Goal: Transaction & Acquisition: Purchase product/service

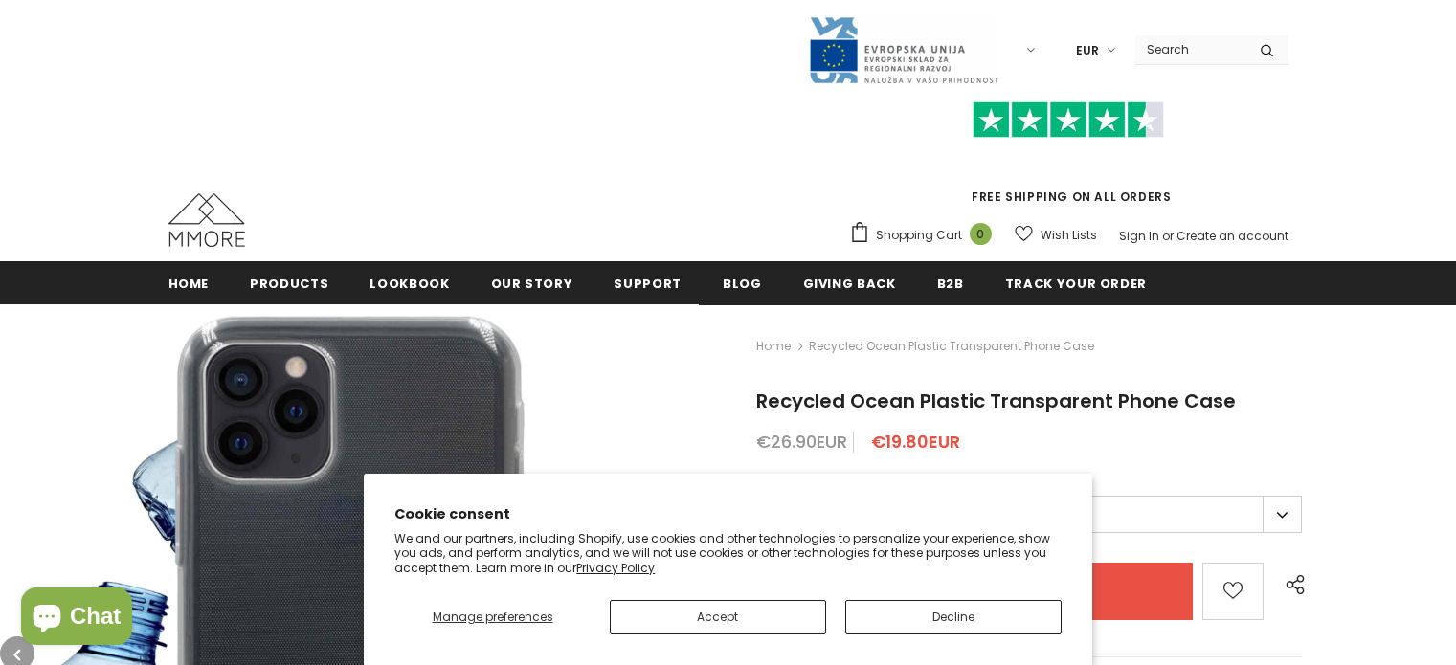
scroll to position [387, 0]
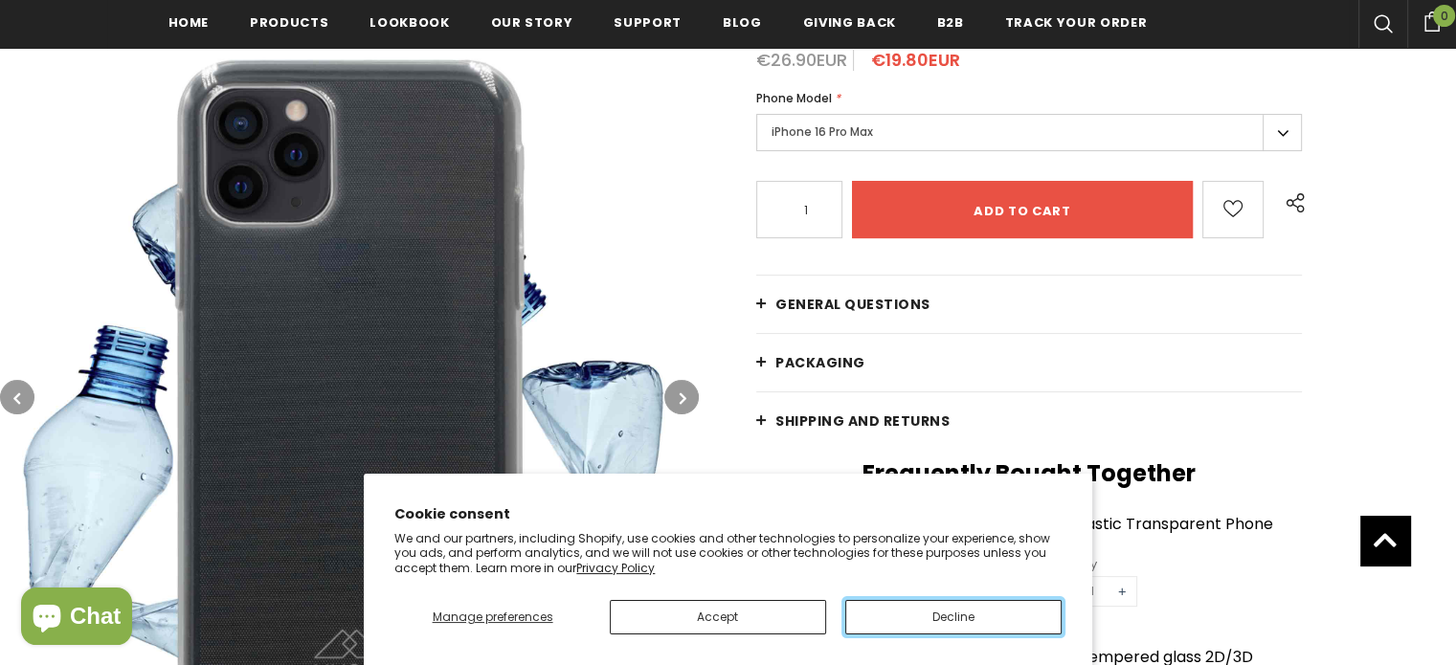
click at [934, 627] on button "Decline" at bounding box center [953, 617] width 216 height 34
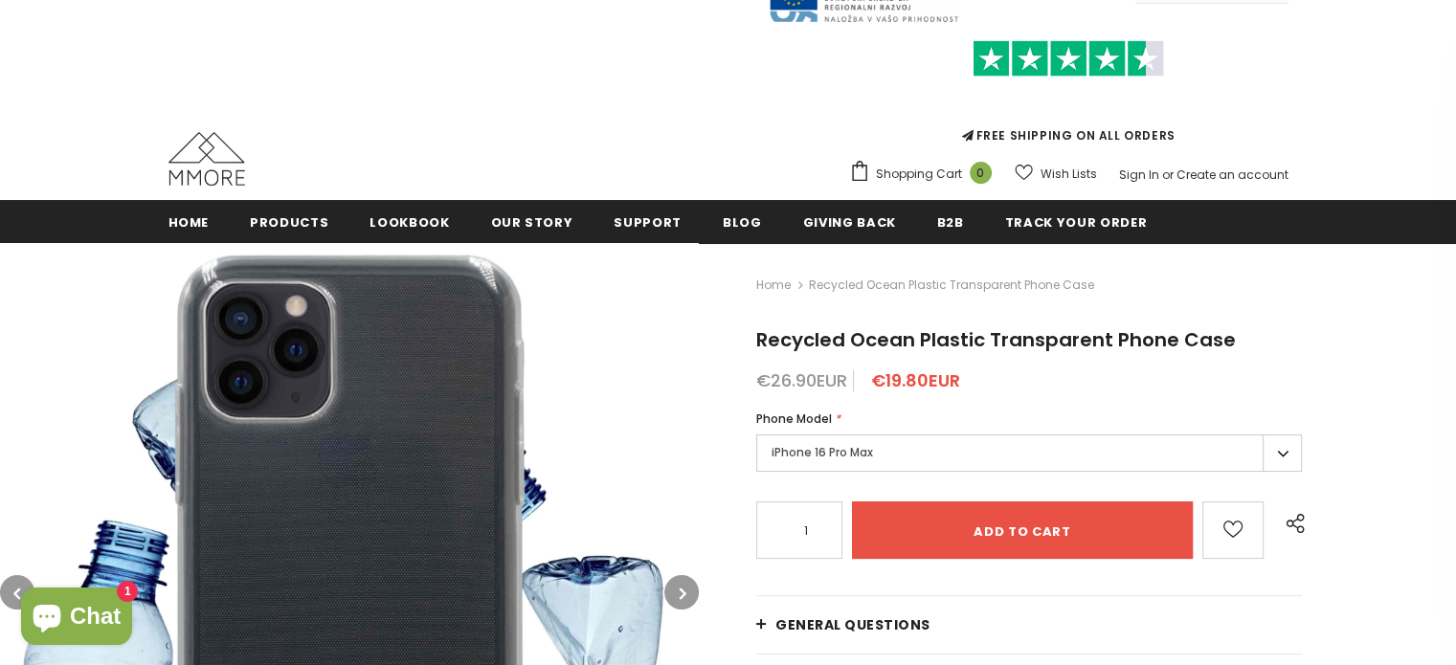
scroll to position [96, 0]
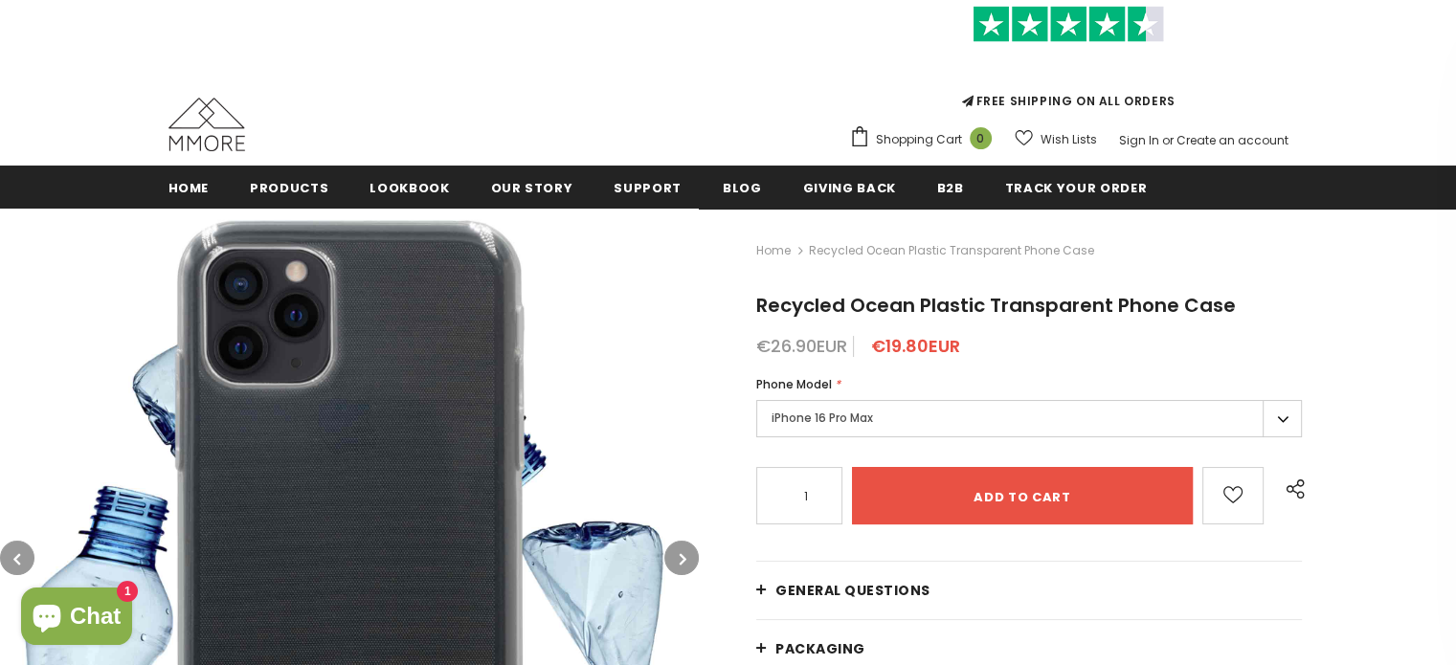
click at [911, 418] on label "iPhone 16 Pro Max" at bounding box center [1028, 418] width 545 height 37
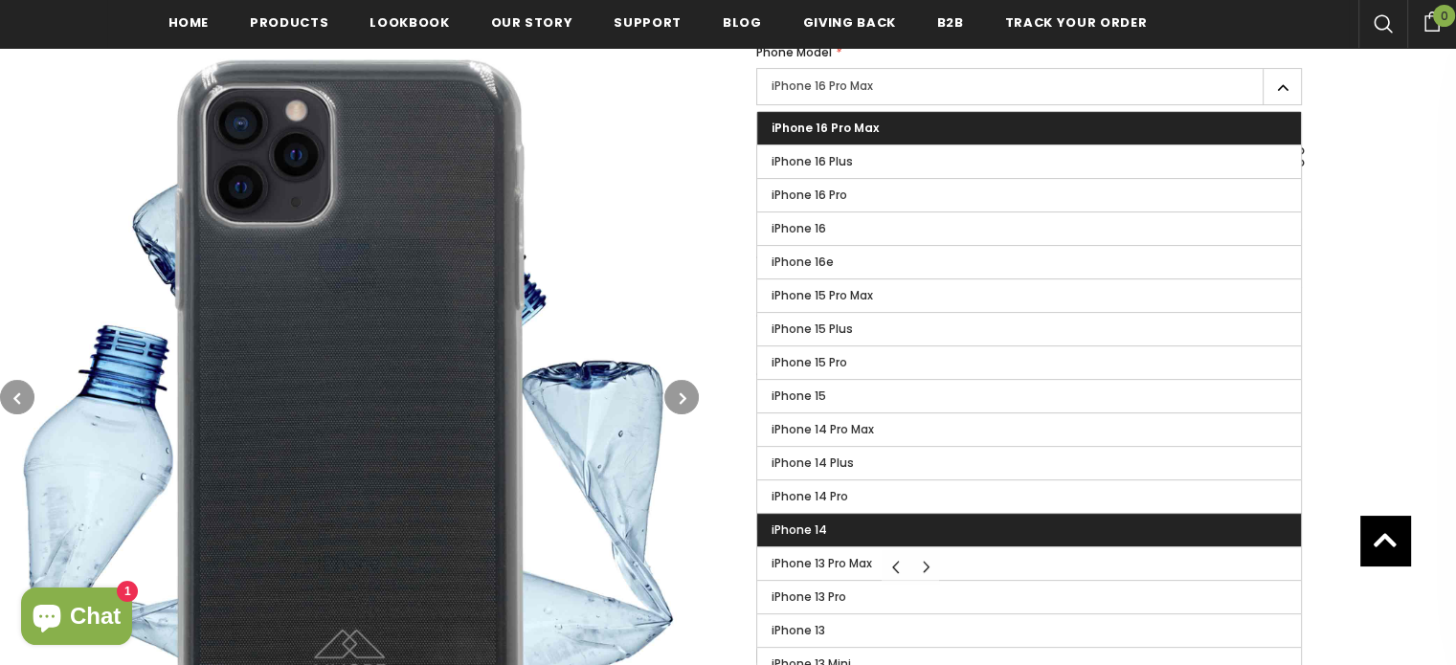
scroll to position [478, 0]
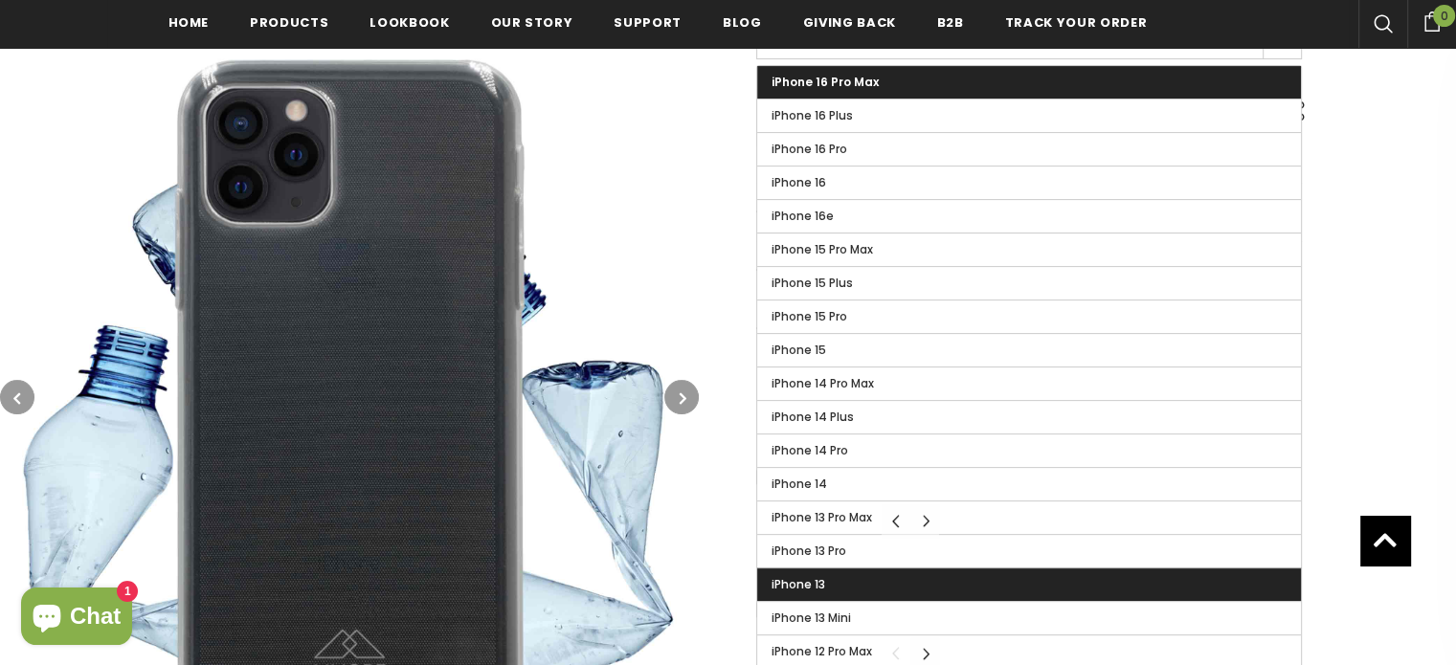
click at [829, 577] on label "iPhone 13" at bounding box center [1029, 584] width 544 height 33
click at [0, 0] on input "iPhone 13" at bounding box center [0, 0] width 0 height 0
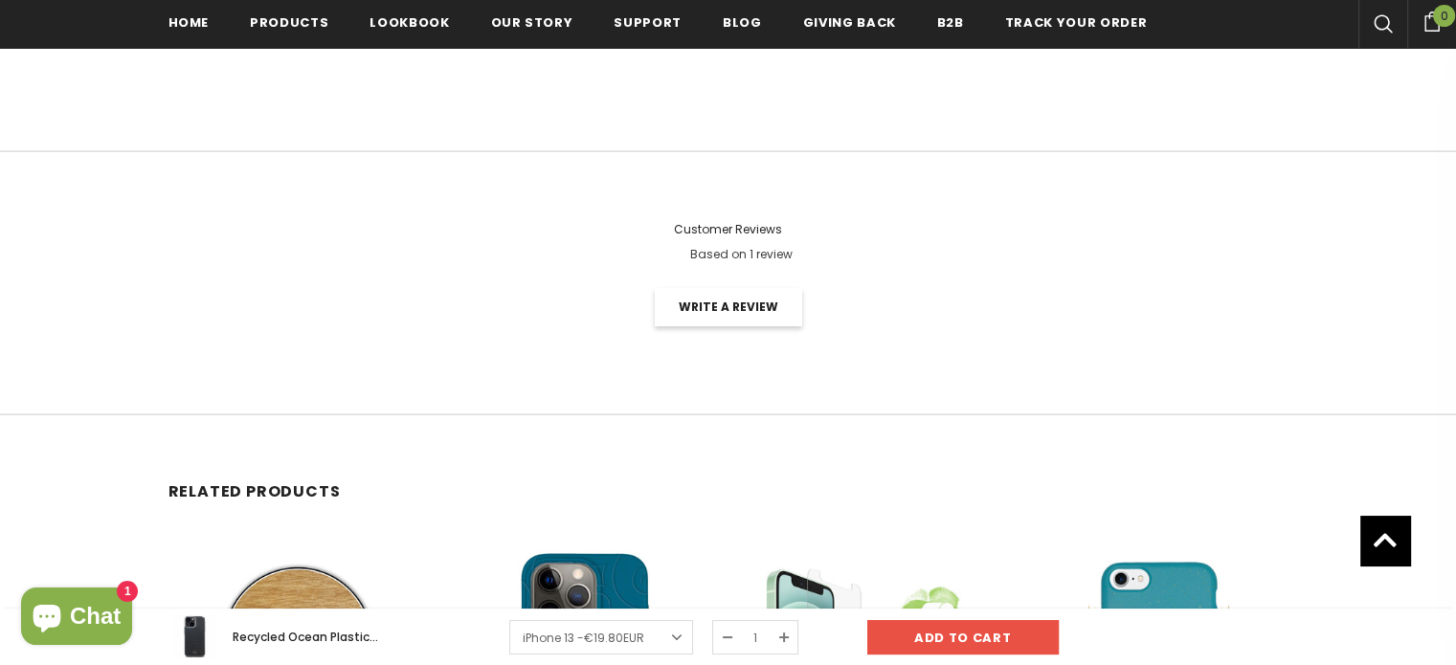
scroll to position [3828, 0]
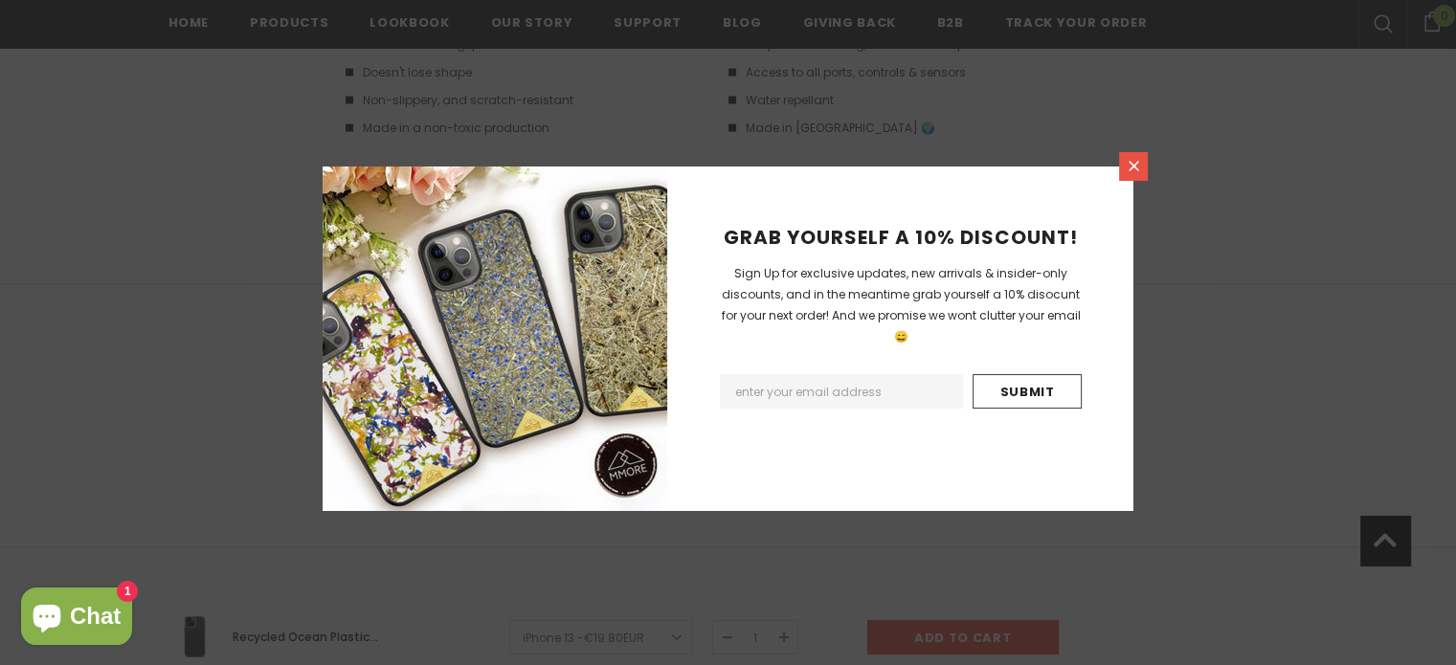
click at [1129, 158] on icon at bounding box center [1133, 166] width 16 height 16
